Goal: Navigation & Orientation: Find specific page/section

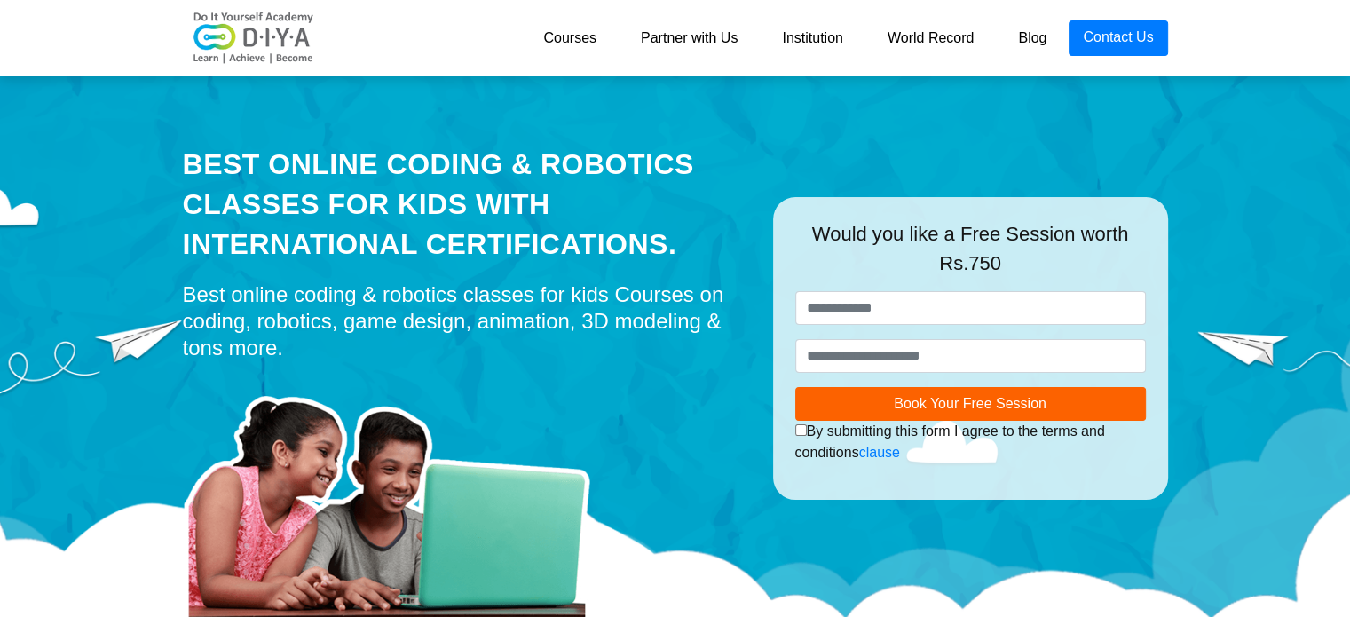
click at [931, 35] on link "World Record" at bounding box center [930, 38] width 131 height 36
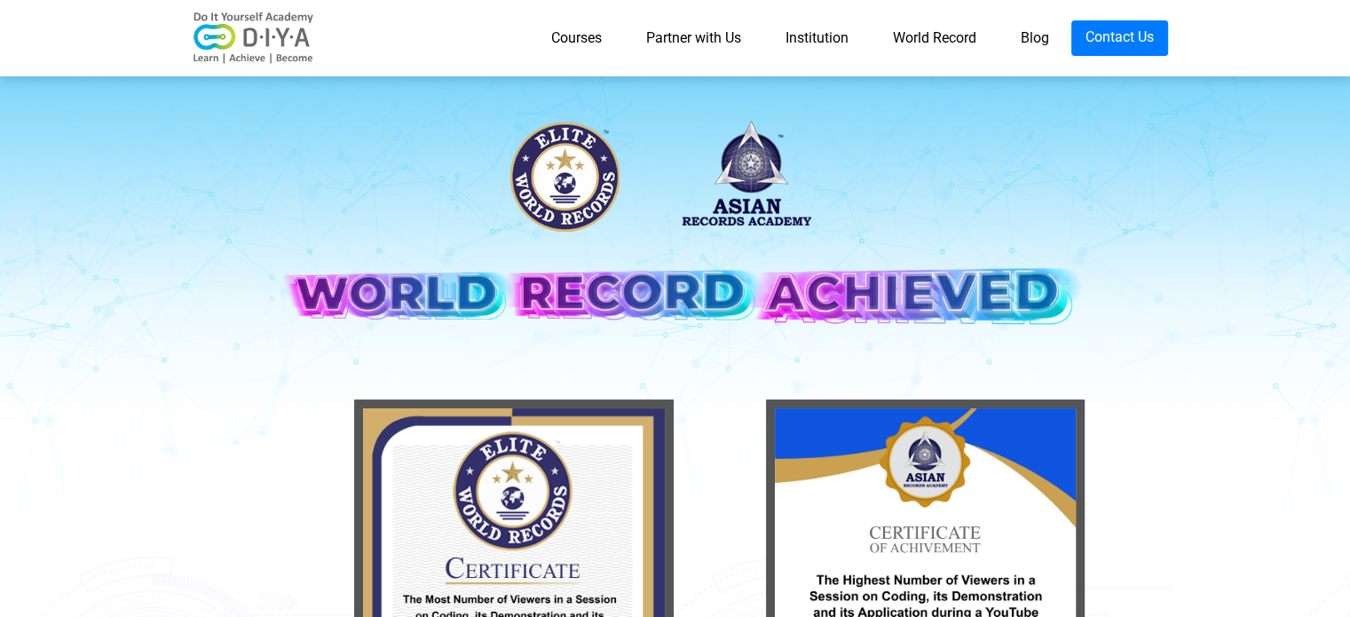
click at [824, 29] on link "Institution" at bounding box center [816, 38] width 107 height 36
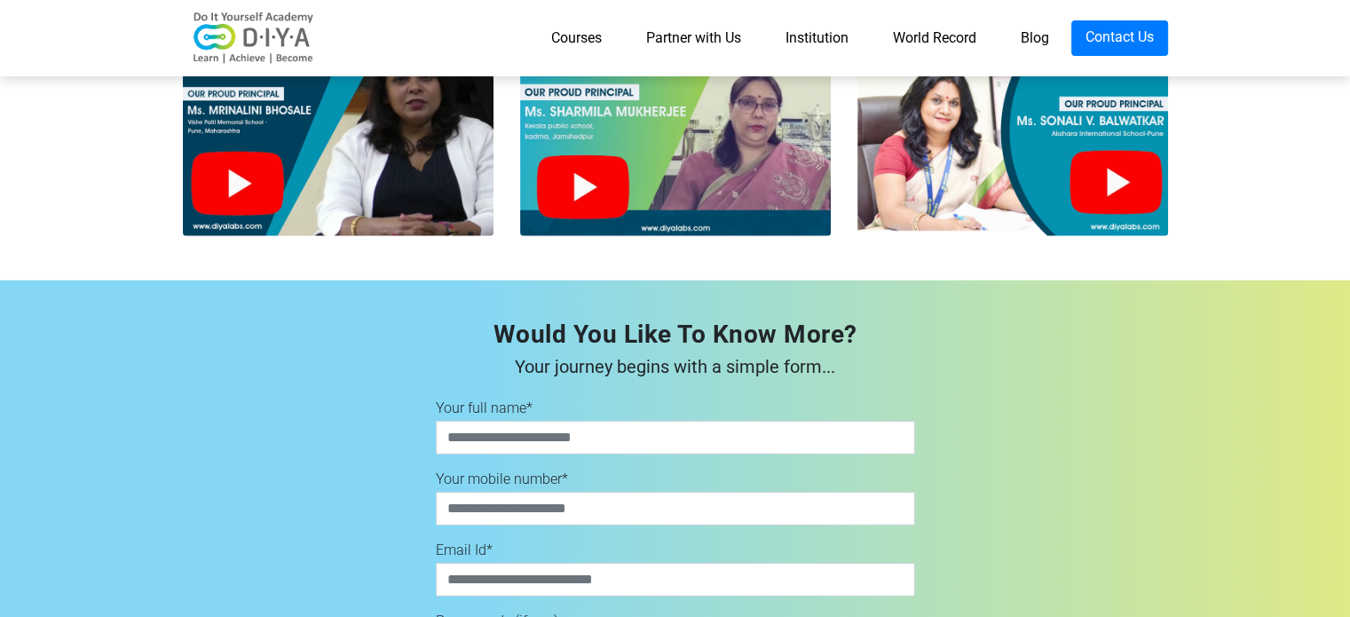
scroll to position [4660, 0]
